Goal: Communication & Community: Answer question/provide support

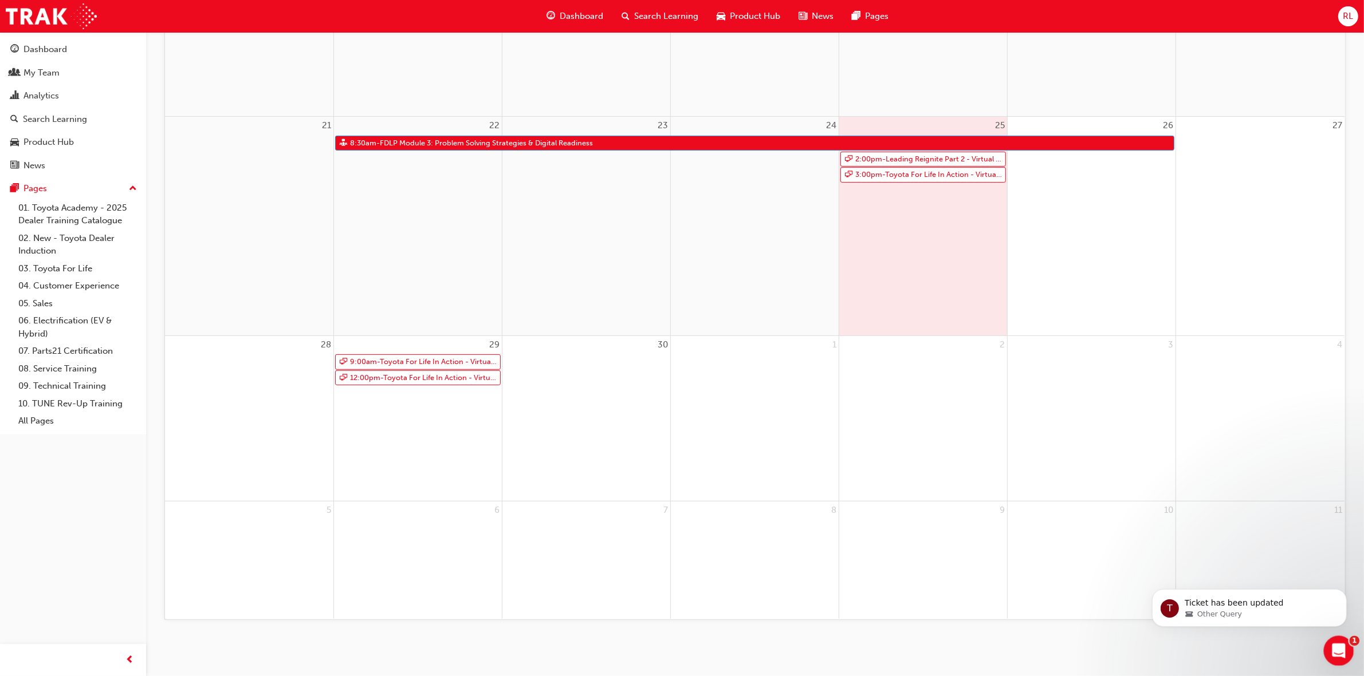
click at [1337, 648] on icon "Open Intercom Messenger" at bounding box center [1337, 649] width 19 height 19
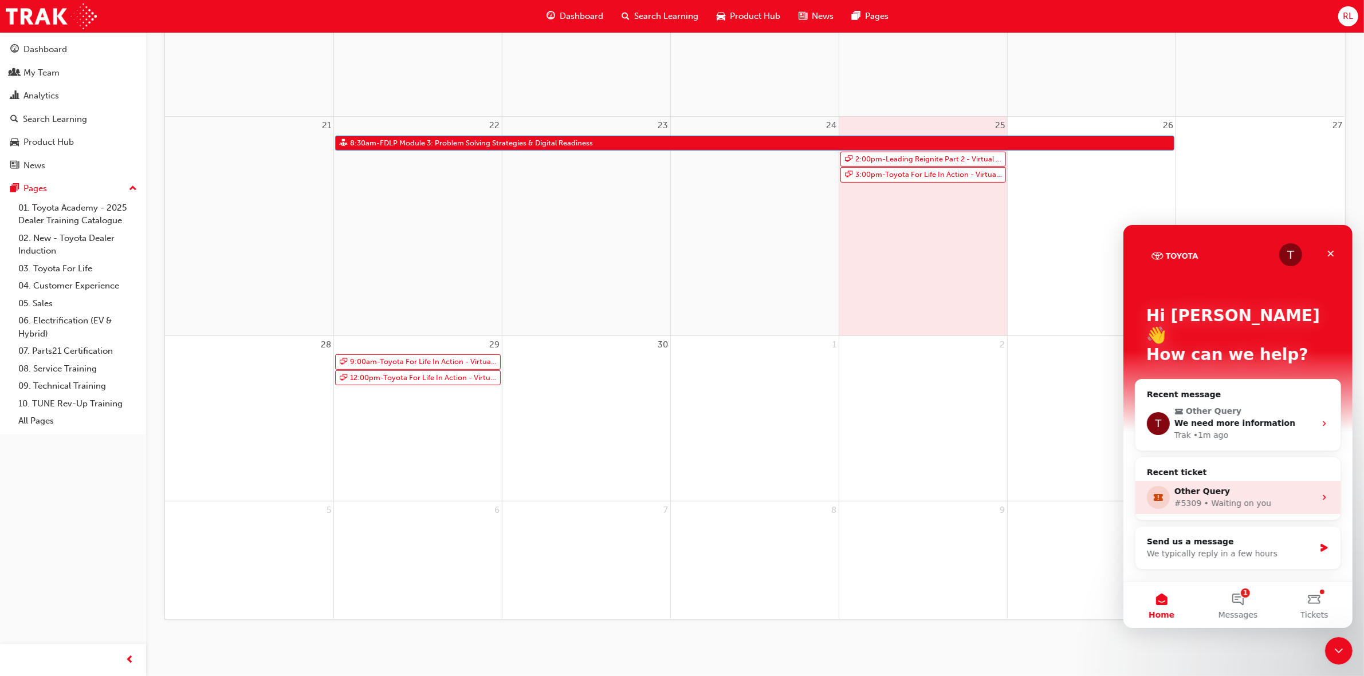
click at [1237, 485] on div "Other Query" at bounding box center [1243, 491] width 141 height 12
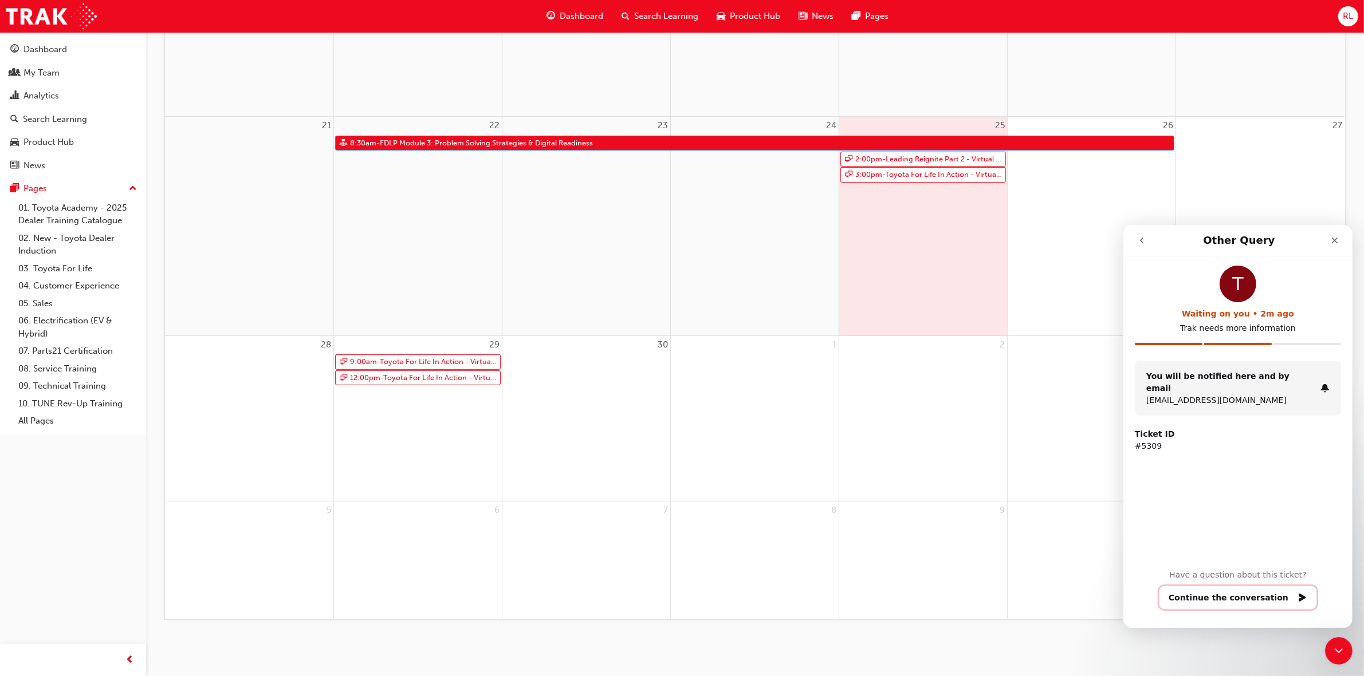
click at [1238, 597] on button "Continue the conversation" at bounding box center [1237, 597] width 158 height 24
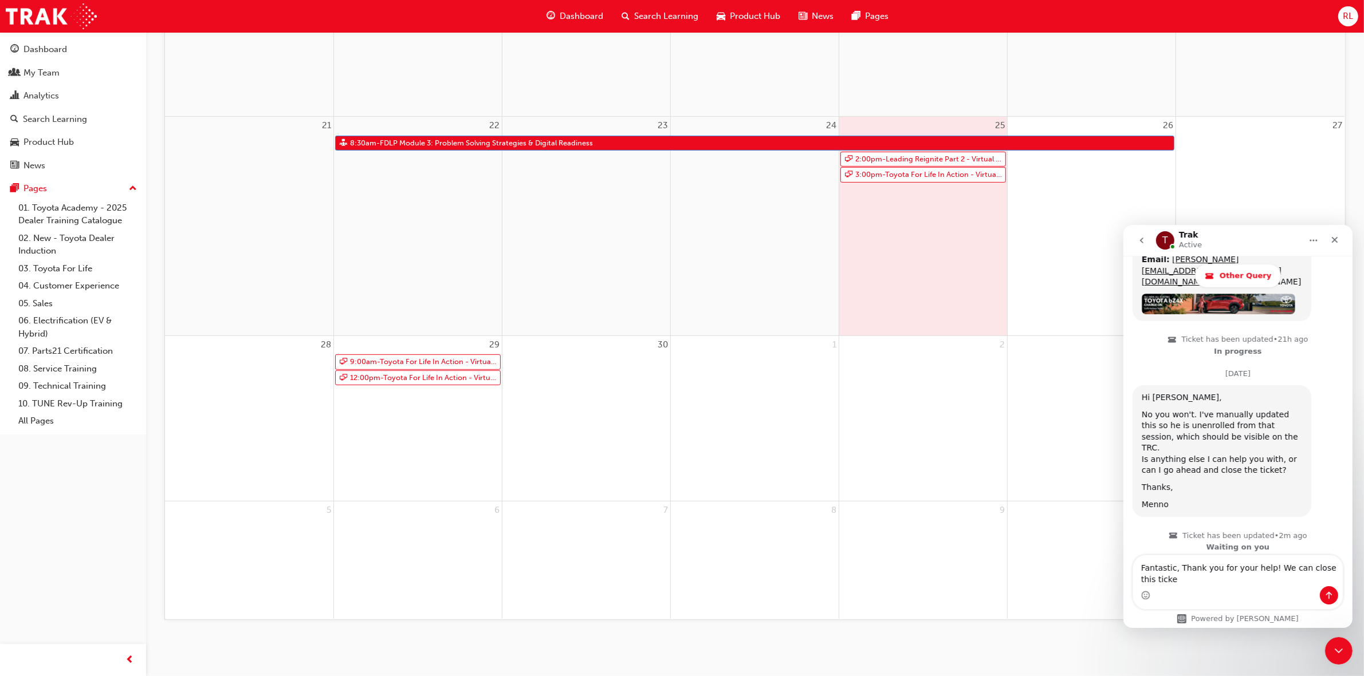
scroll to position [1507, 0]
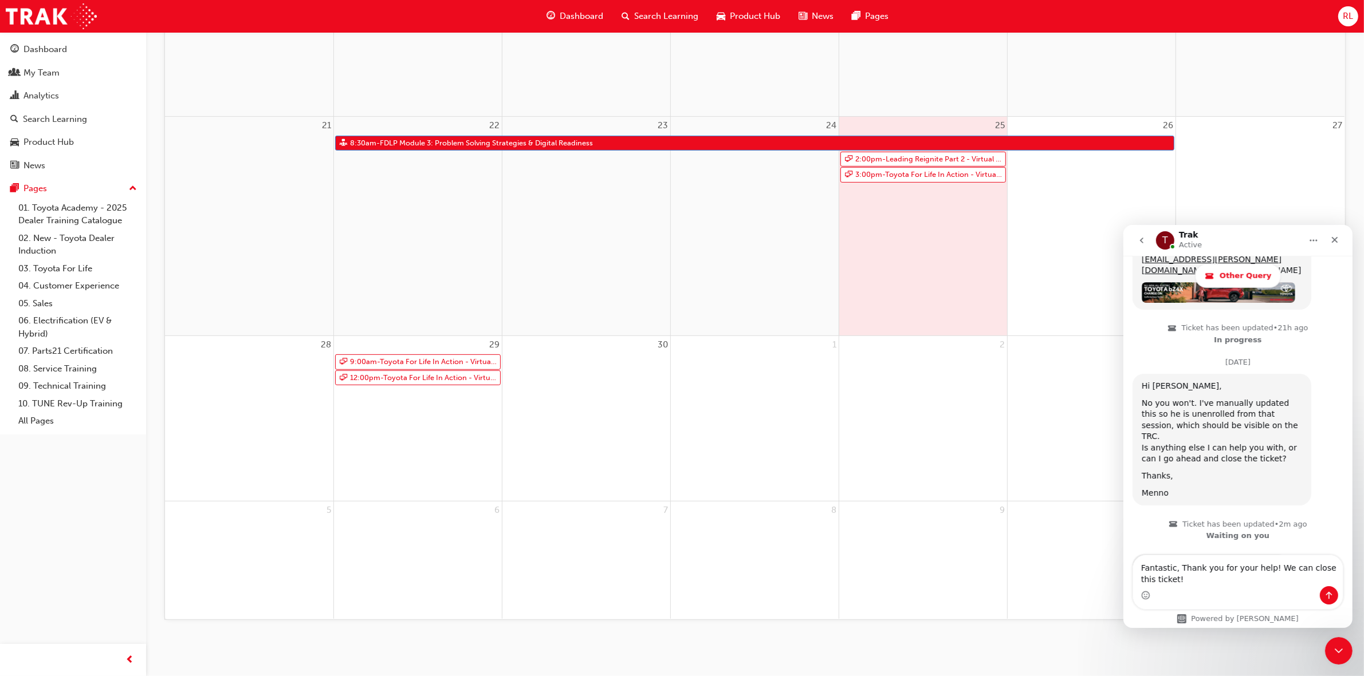
type textarea "Fantastic, Thank you for your help! We can close this ticket!"
click at [1330, 591] on icon "Send a message…" at bounding box center [1328, 594] width 9 height 9
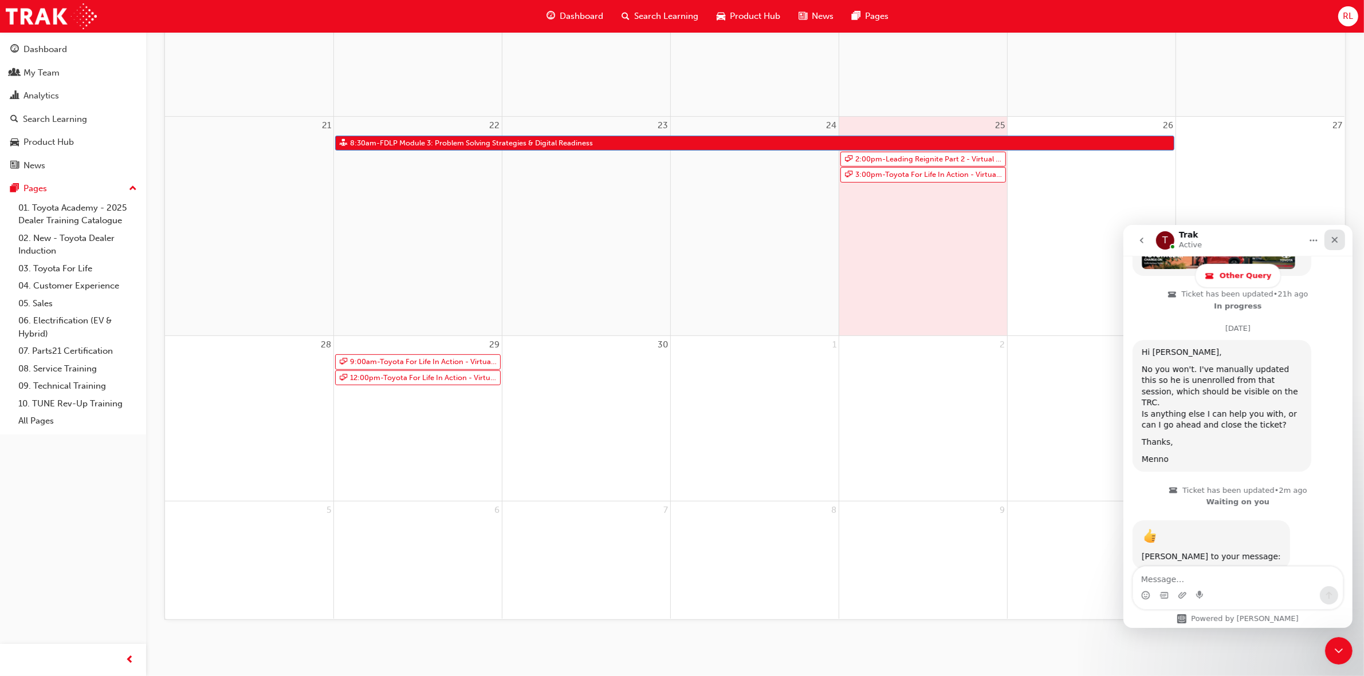
click at [1330, 235] on icon "Close" at bounding box center [1333, 239] width 9 height 9
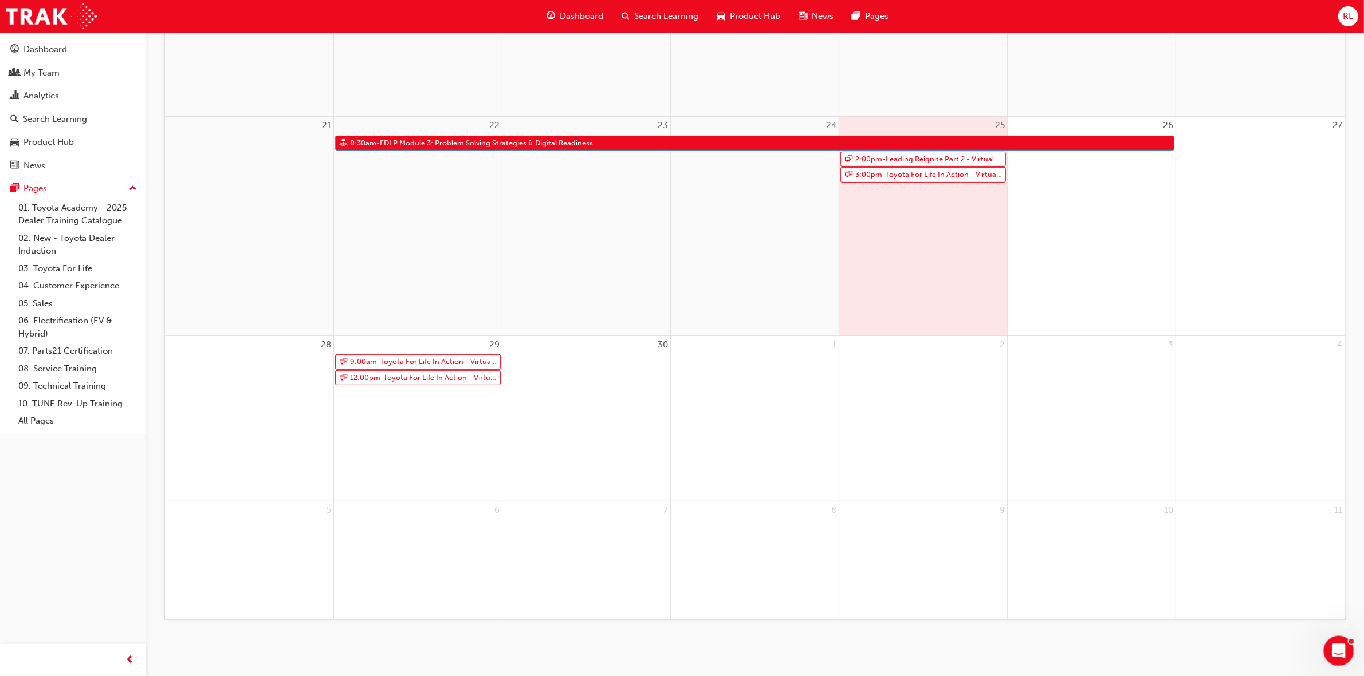
click at [1337, 645] on icon "Open Intercom Messenger" at bounding box center [1337, 649] width 8 height 9
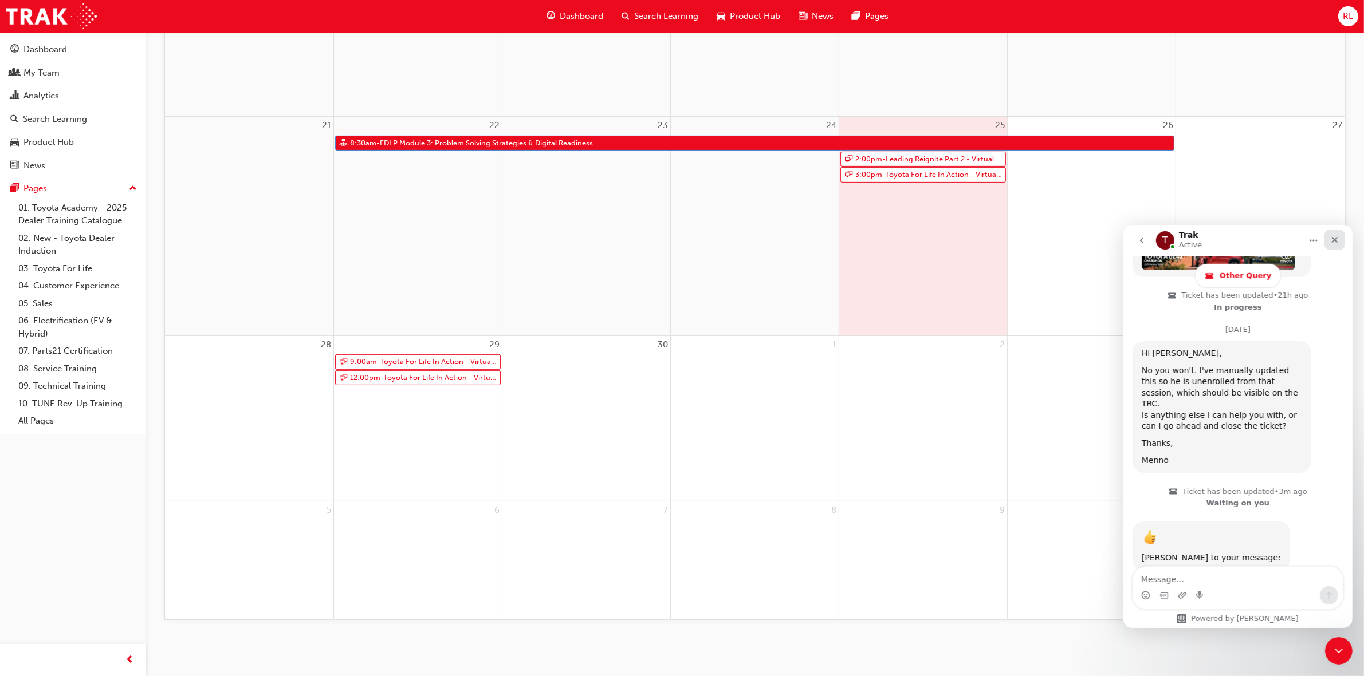
click at [1338, 236] on div "Close" at bounding box center [1334, 239] width 21 height 21
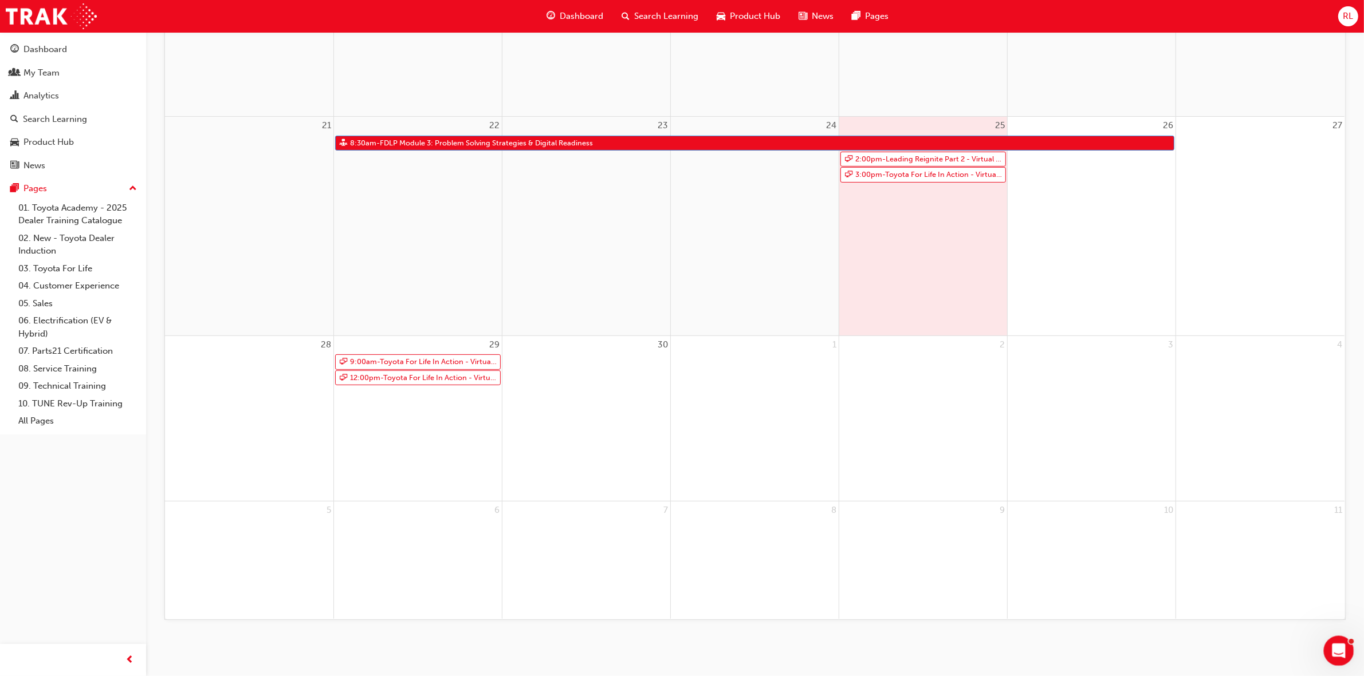
click at [1332, 644] on icon "Open Intercom Messenger" at bounding box center [1337, 649] width 19 height 19
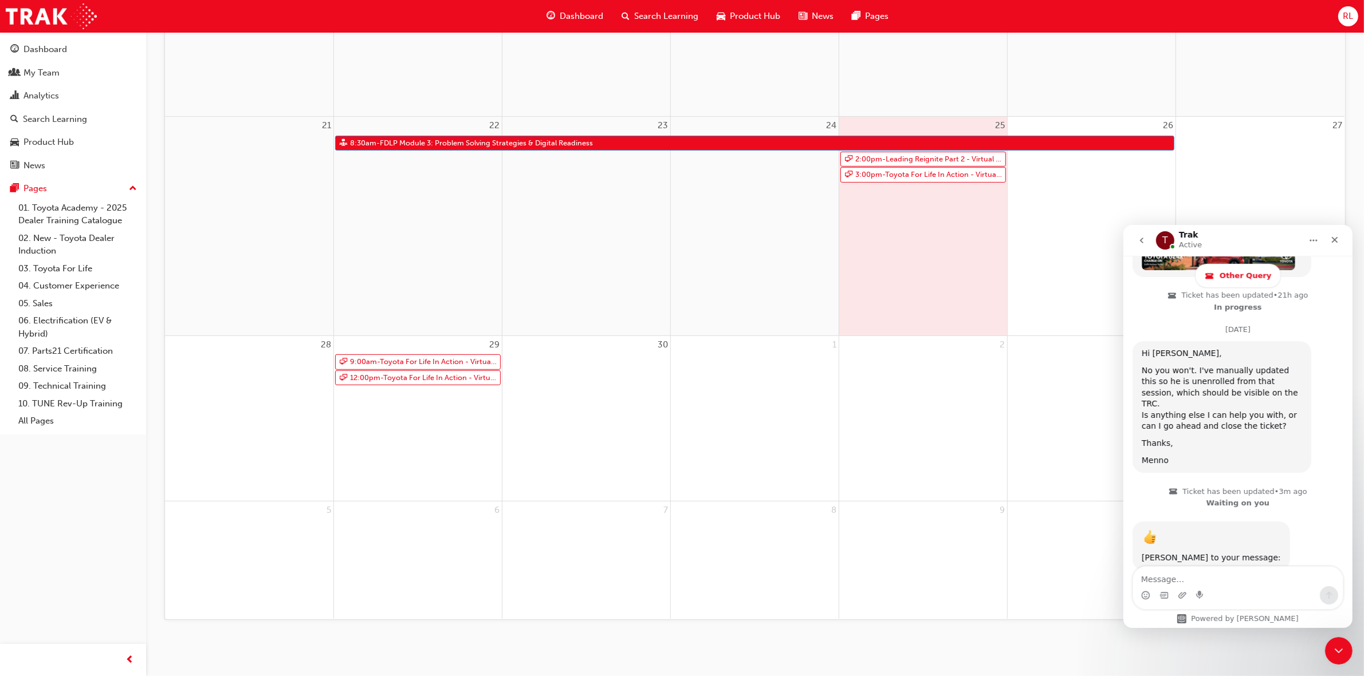
click at [1310, 241] on icon "Home" at bounding box center [1312, 239] width 9 height 9
click at [1304, 239] on button "Home" at bounding box center [1313, 240] width 22 height 22
click at [1281, 292] on div "Download transcript" at bounding box center [1282, 292] width 81 height 12
click at [1329, 240] on icon "Close" at bounding box center [1333, 239] width 9 height 9
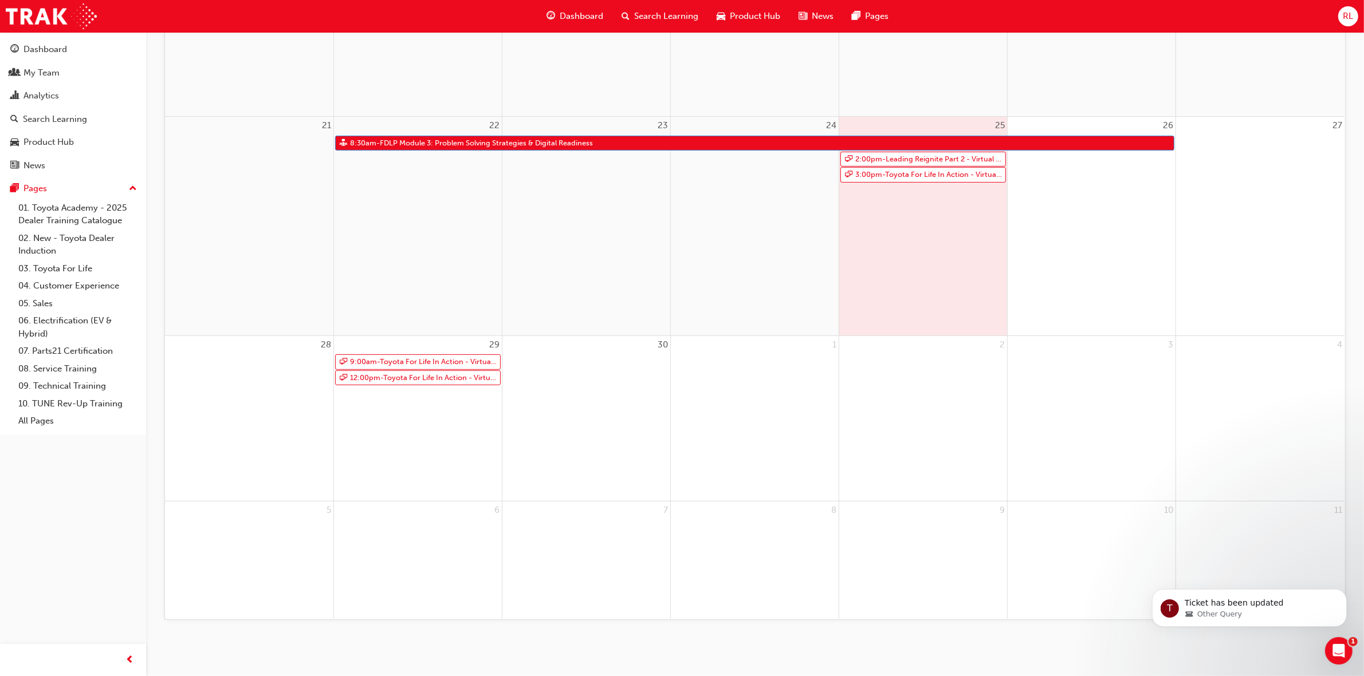
scroll to position [1615, 0]
